Goal: Information Seeking & Learning: Learn about a topic

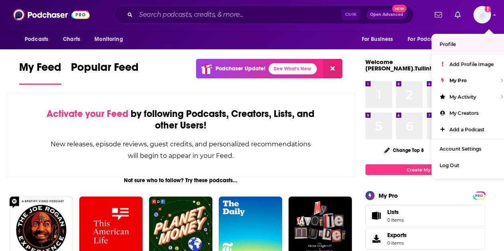
click at [468, 46] on link "Profile" at bounding box center [470, 44] width 77 height 16
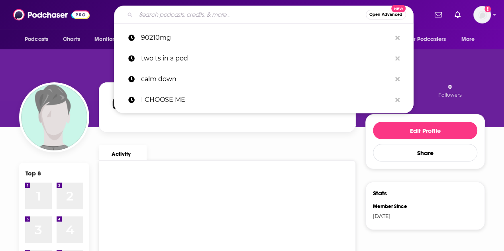
click at [265, 9] on input "Search podcasts, credits, & more..." at bounding box center [251, 14] width 230 height 13
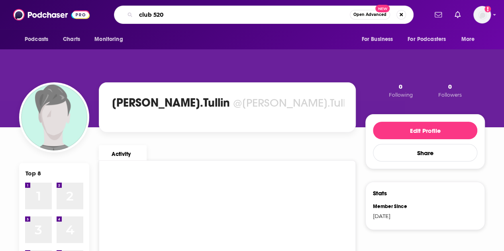
type input "club 520"
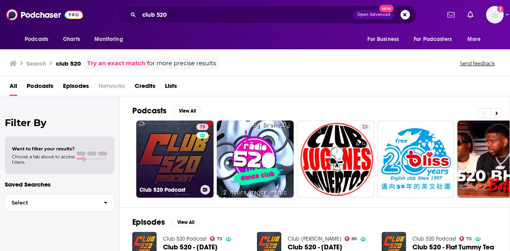
click at [177, 153] on link "75 Club 520 Podcast" at bounding box center [174, 159] width 77 height 77
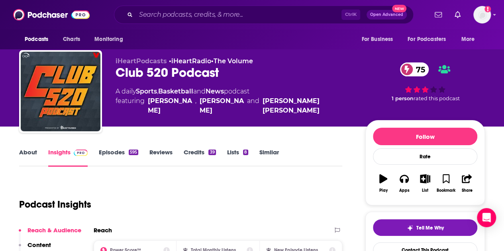
scroll to position [3, 0]
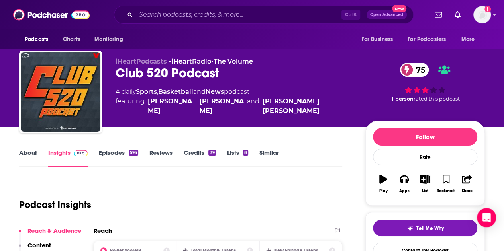
click at [160, 155] on link "Reviews" at bounding box center [160, 158] width 23 height 18
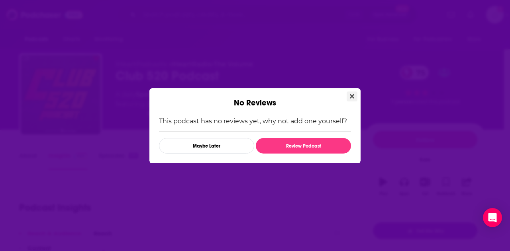
click at [353, 96] on icon "Close" at bounding box center [352, 96] width 4 height 6
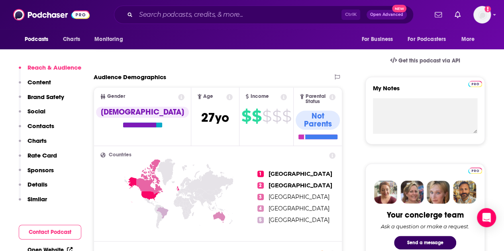
scroll to position [246, 0]
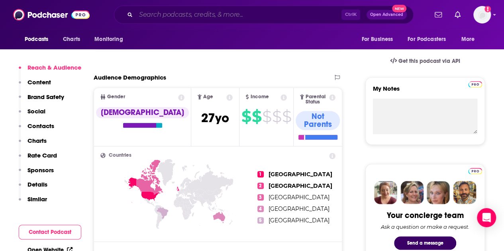
click at [208, 10] on input "Search podcasts, credits, & more..." at bounding box center [239, 14] width 206 height 13
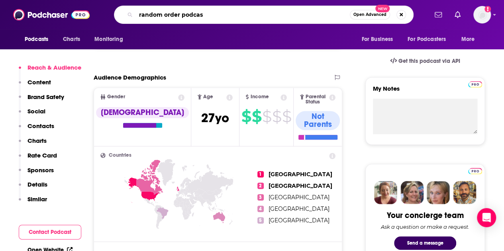
type input "random order podcast"
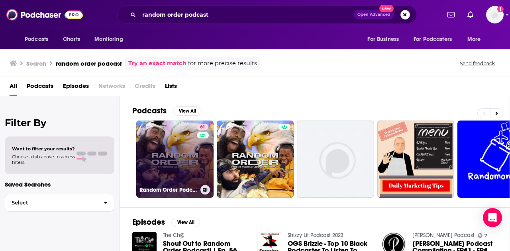
click at [171, 140] on link "61 Random Order Podcast" at bounding box center [174, 159] width 77 height 77
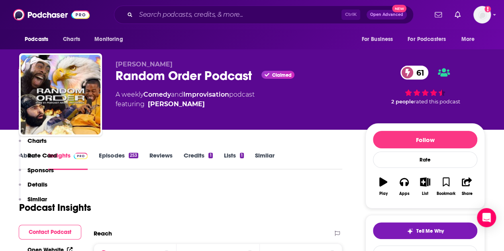
scroll to position [175, 0]
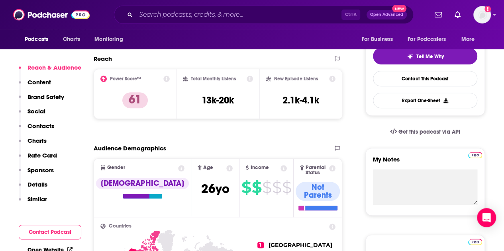
click at [168, 80] on icon at bounding box center [166, 79] width 6 height 6
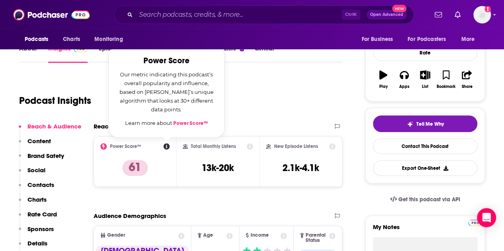
scroll to position [106, 0]
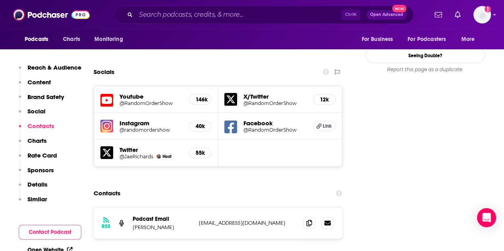
scroll to position [884, 0]
